Goal: Transaction & Acquisition: Purchase product/service

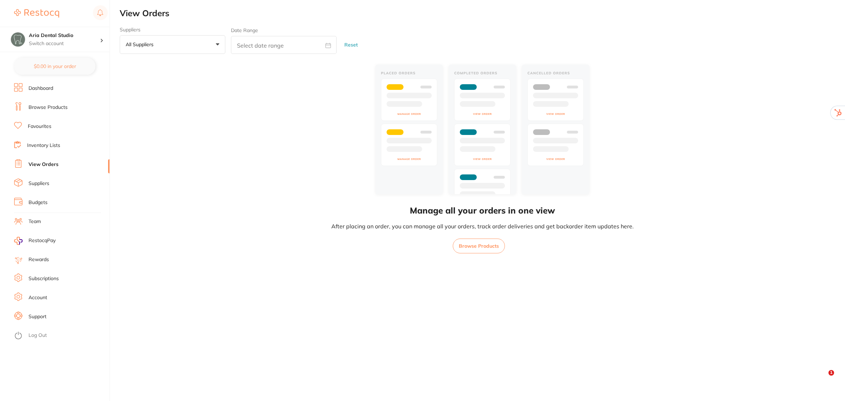
drag, startPoint x: 0, startPoint y: 0, endPoint x: 33, endPoint y: 330, distance: 331.2
click at [34, 328] on ul "Dashboard Browse Products Favourites Inventory Lists View Orders Suppliers Budg…" at bounding box center [61, 242] width 95 height 318
click at [33, 336] on link "Log Out" at bounding box center [38, 335] width 18 height 7
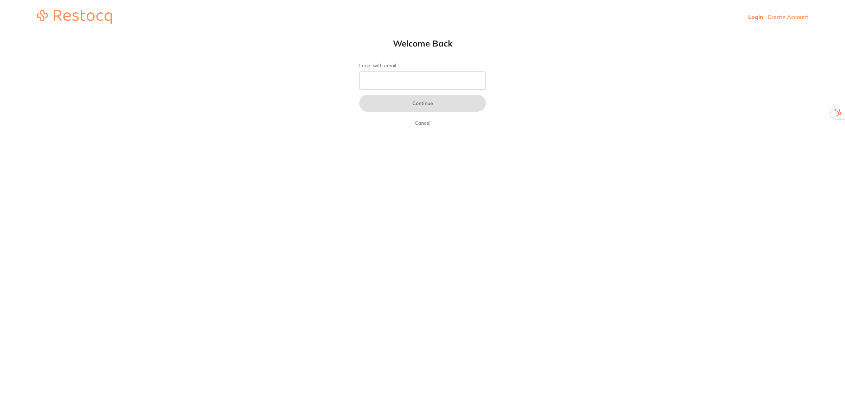
type input "[EMAIL_ADDRESS][DOMAIN_NAME]"
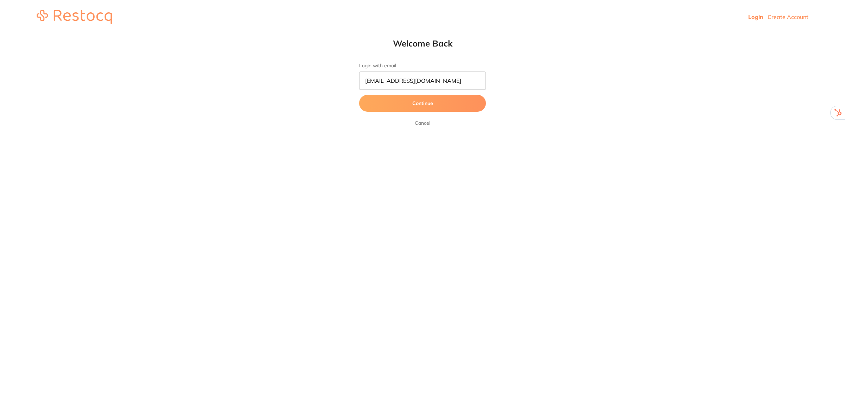
click at [441, 101] on button "Continue" at bounding box center [422, 103] width 127 height 17
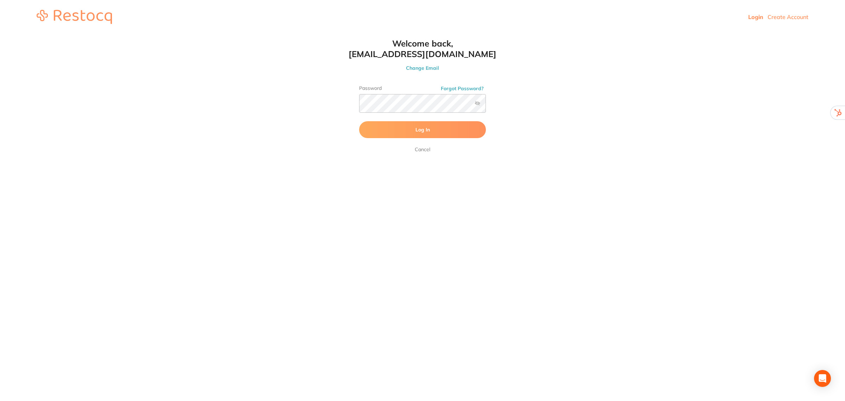
click at [442, 129] on button "Log In" at bounding box center [422, 129] width 127 height 17
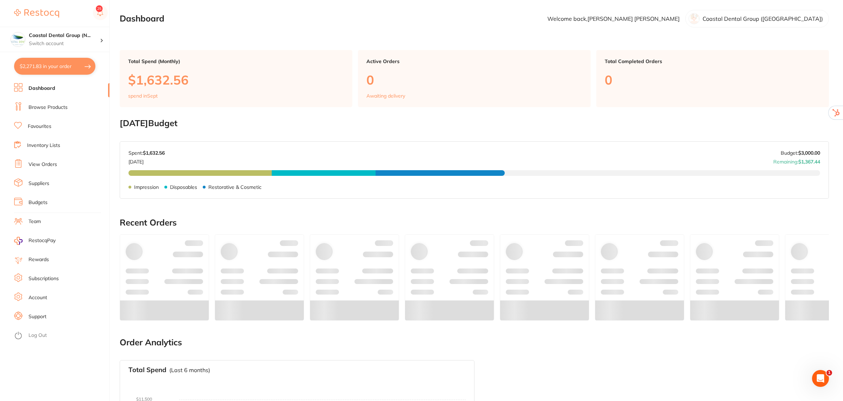
click at [41, 162] on link "View Orders" at bounding box center [43, 164] width 29 height 7
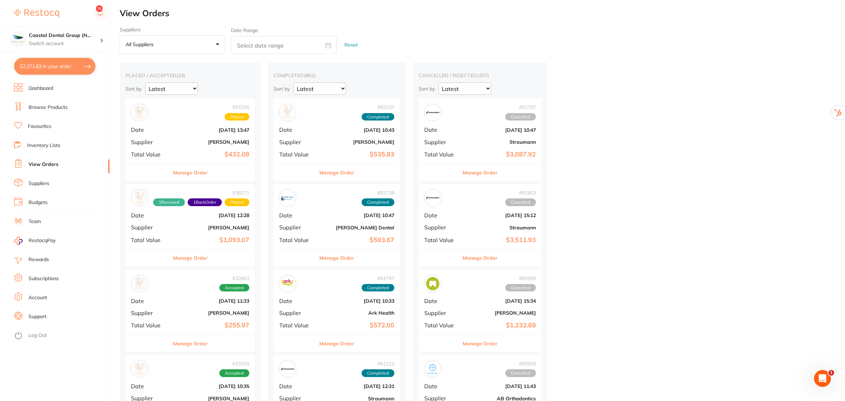
click at [195, 177] on button "Manage Order" at bounding box center [190, 172] width 35 height 17
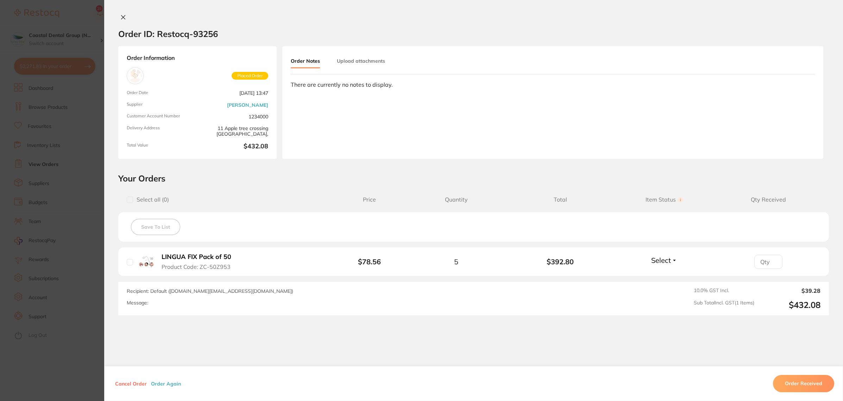
click at [121, 19] on icon at bounding box center [123, 17] width 6 height 6
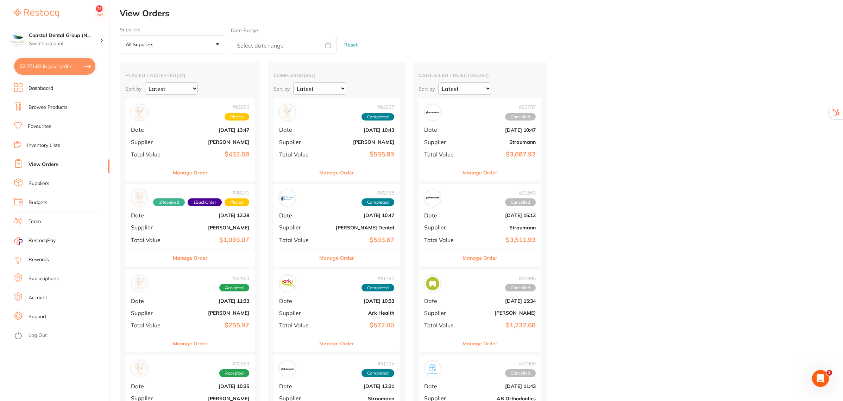
click at [121, 16] on h2 "View Orders" at bounding box center [482, 13] width 724 height 10
click at [73, 43] on p "Switch account" at bounding box center [64, 43] width 71 height 7
click at [54, 70] on button "$2,271.83 in your order" at bounding box center [54, 66] width 81 height 17
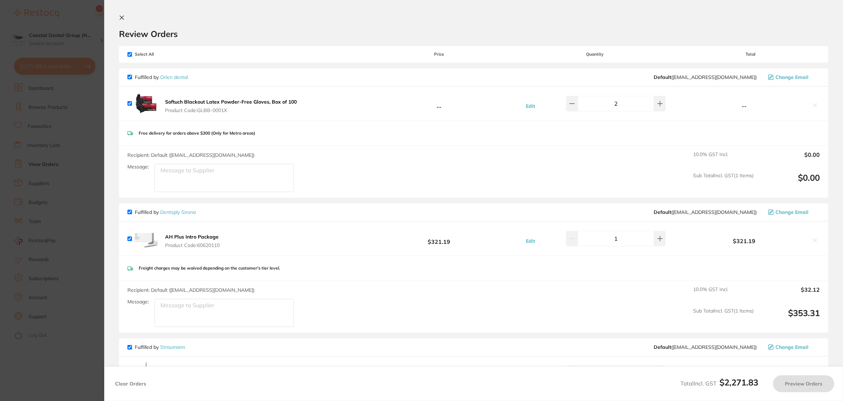
checkbox input "true"
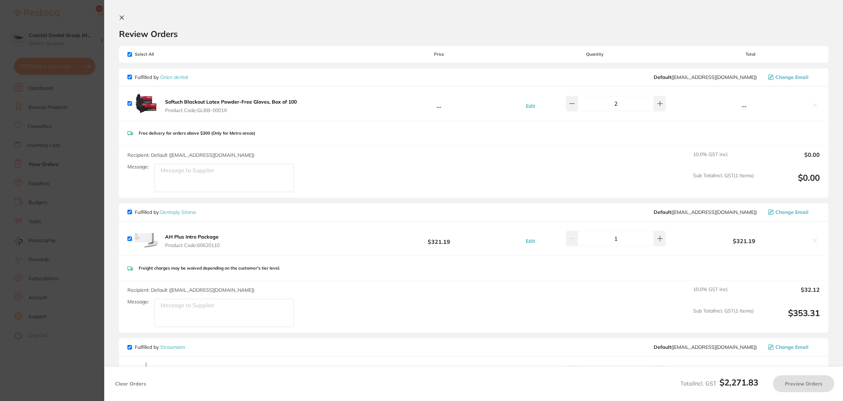
checkbox input "true"
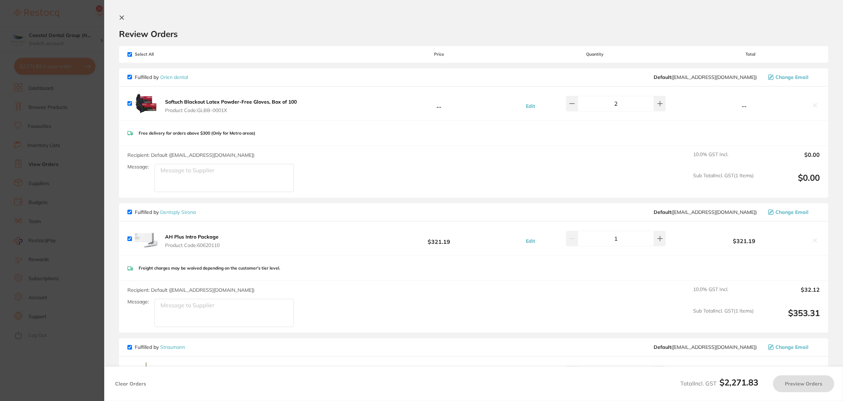
checkbox input "true"
click at [129, 52] on span "Select All" at bounding box center [162, 54] width 70 height 5
click at [130, 55] on input "checkbox" at bounding box center [129, 54] width 5 height 5
checkbox input "false"
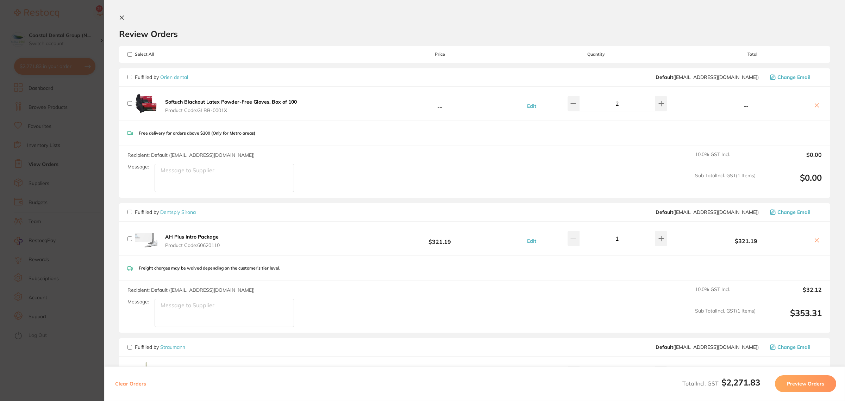
checkbox input "false"
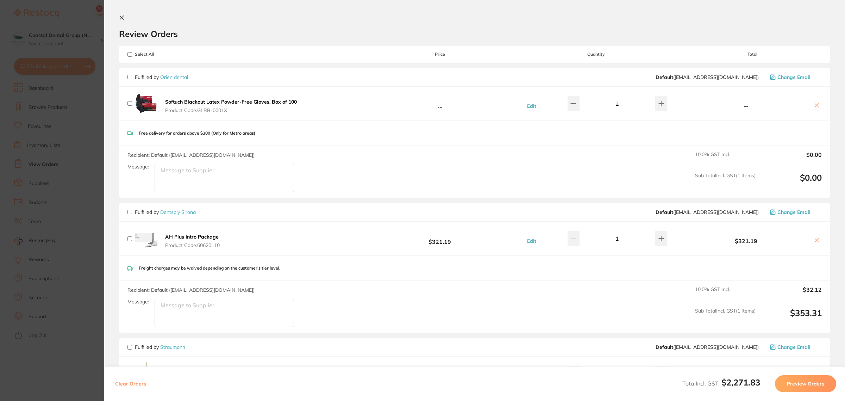
checkbox input "false"
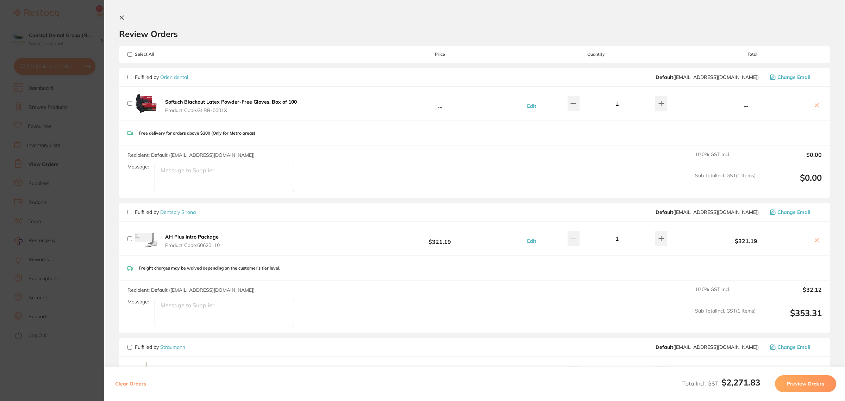
checkbox input "false"
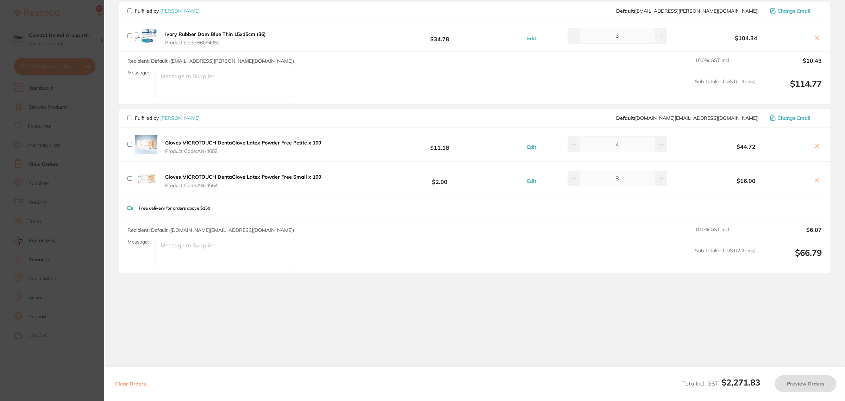
scroll to position [478, 0]
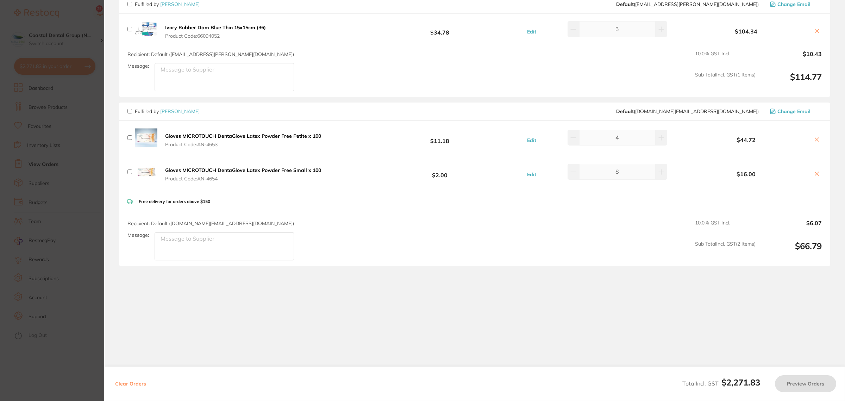
click at [127, 111] on input "checkbox" at bounding box center [129, 111] width 5 height 5
checkbox input "true"
click at [808, 383] on button "Preview Orders" at bounding box center [805, 383] width 61 height 17
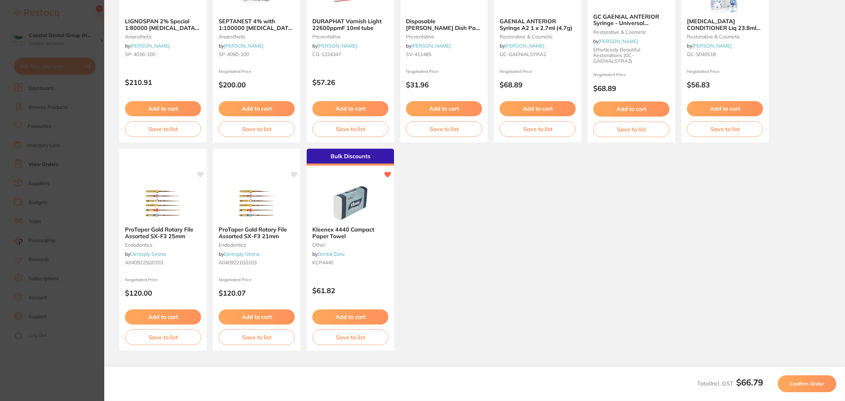
scroll to position [11, 0]
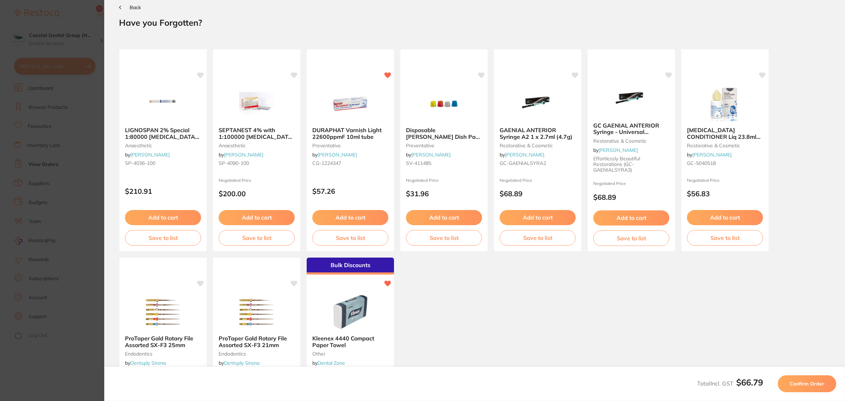
click at [819, 381] on span "Confirm Order" at bounding box center [807, 383] width 35 height 6
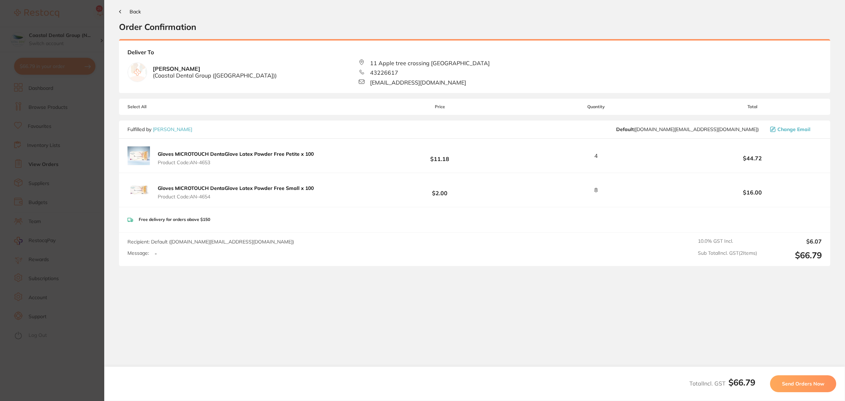
scroll to position [0, 0]
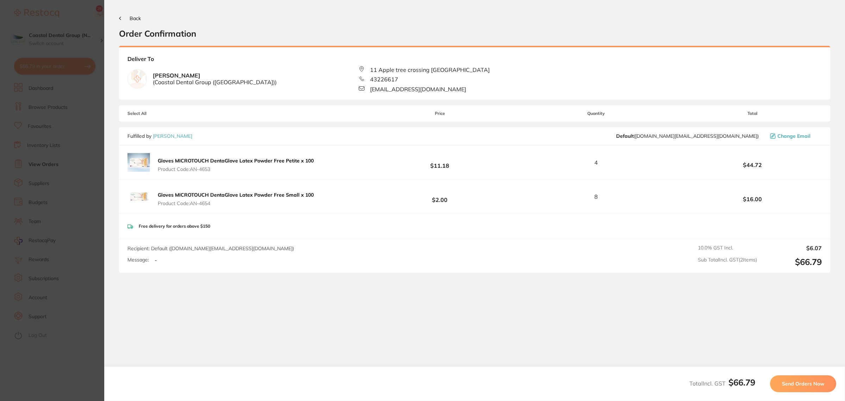
click at [808, 381] on span "Send Orders Now" at bounding box center [803, 383] width 42 height 6
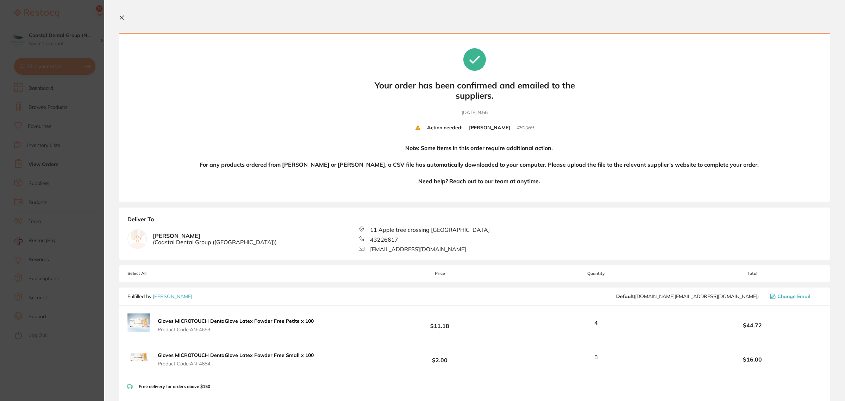
click at [119, 18] on icon at bounding box center [122, 18] width 6 height 6
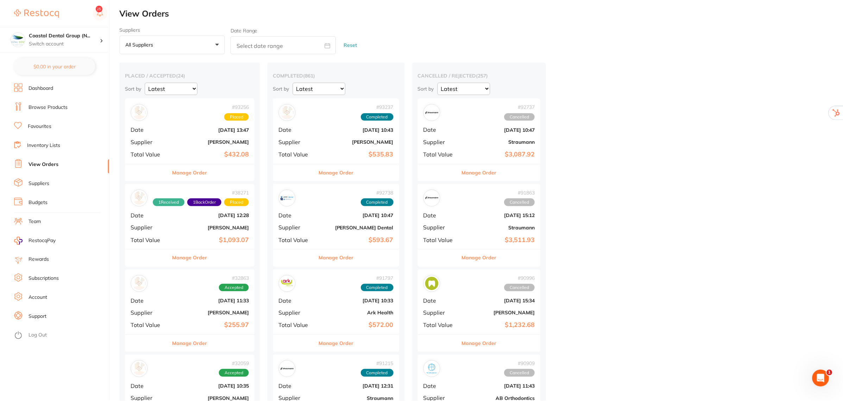
scroll to position [4, 0]
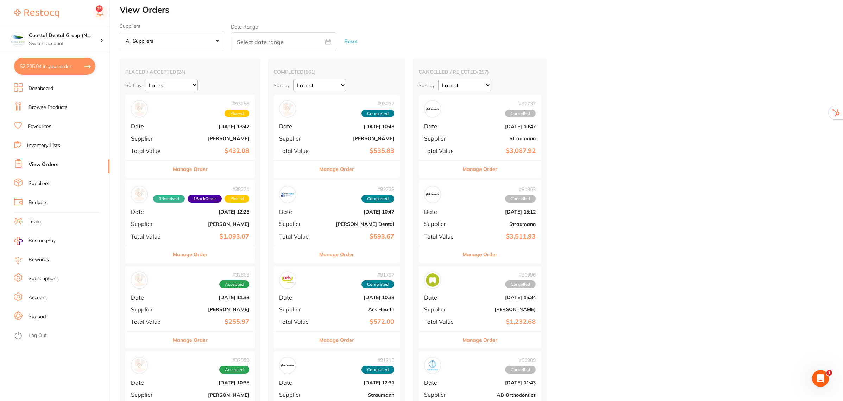
checkbox input "false"
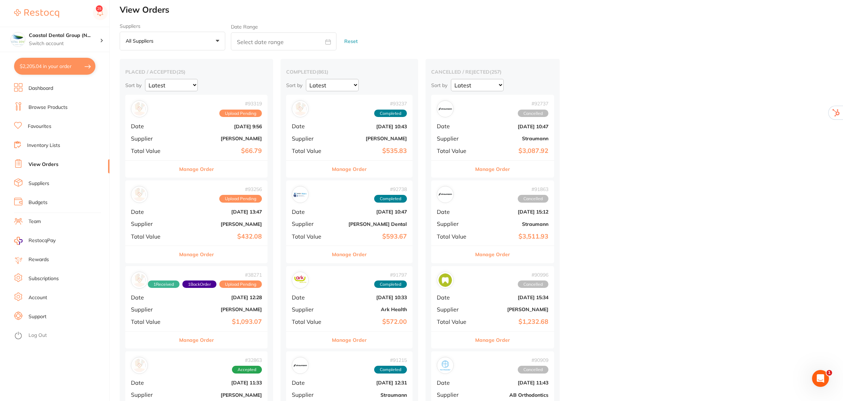
click at [198, 169] on button "Manage Order" at bounding box center [196, 169] width 35 height 17
